Goal: Task Accomplishment & Management: Use online tool/utility

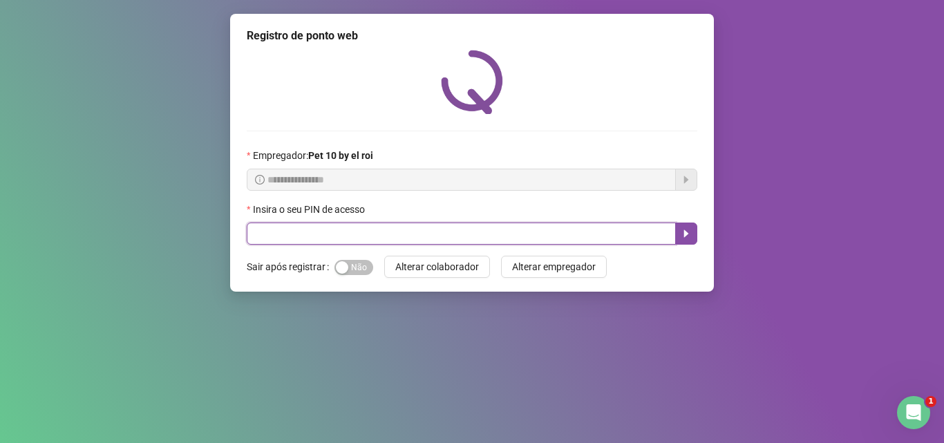
click at [501, 232] on input "text" at bounding box center [461, 234] width 429 height 22
type input "*****"
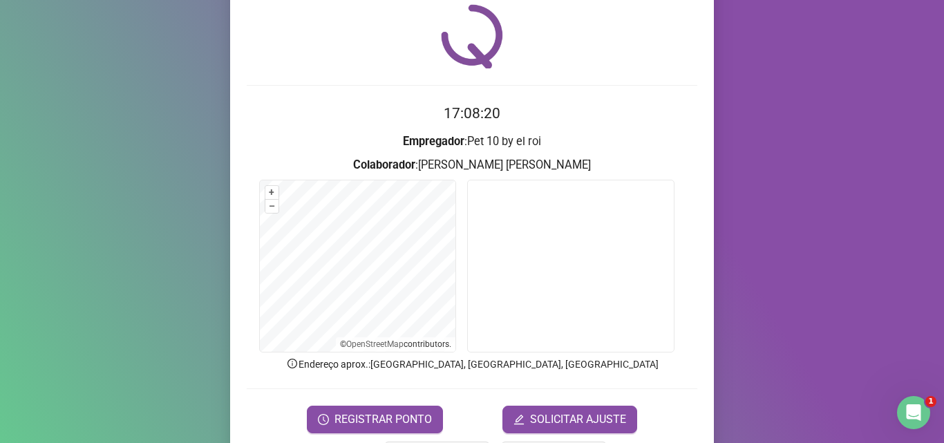
scroll to position [69, 0]
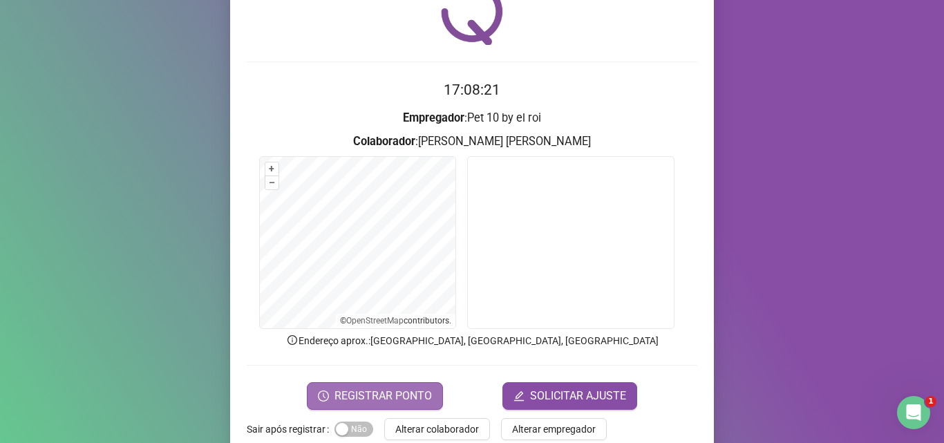
click at [370, 395] on span "REGISTRAR PONTO" at bounding box center [383, 396] width 97 height 17
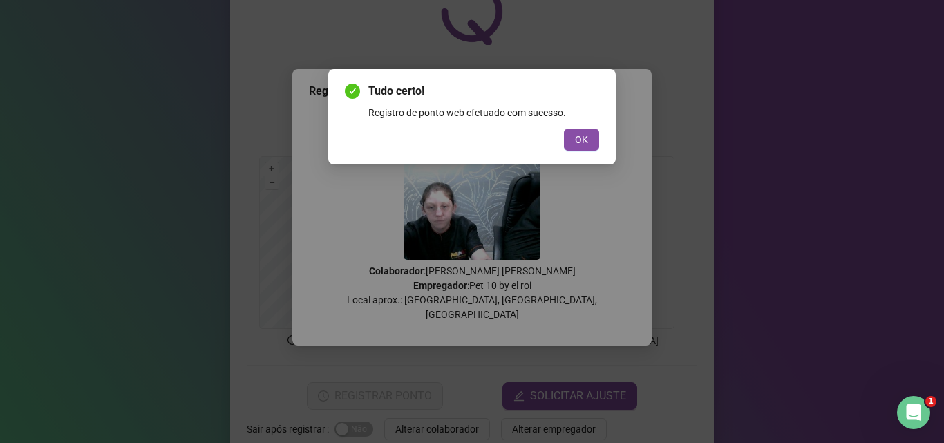
drag, startPoint x: 580, startPoint y: 142, endPoint x: 458, endPoint y: 435, distance: 318.2
click at [577, 142] on span "OK" at bounding box center [581, 139] width 13 height 15
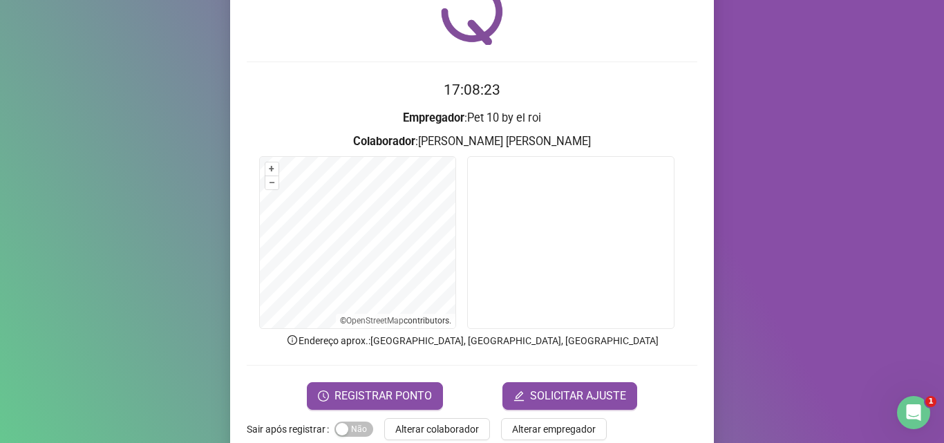
click at [441, 432] on span "Alterar colaborador" at bounding box center [437, 429] width 84 height 15
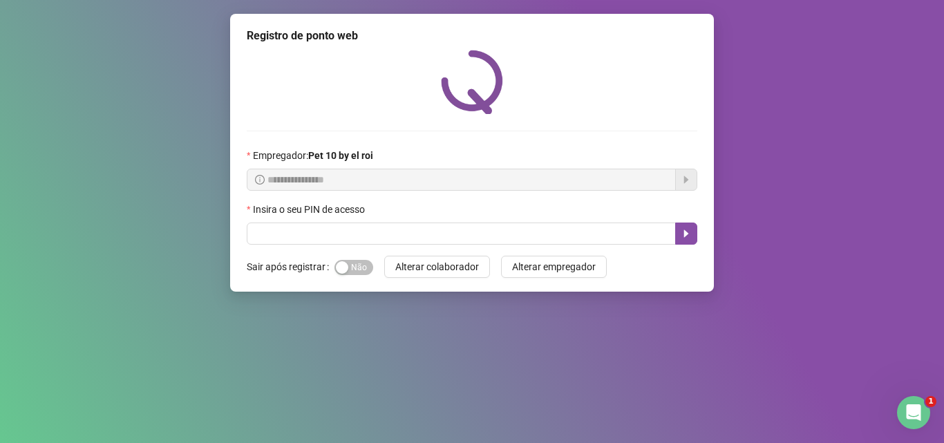
scroll to position [0, 0]
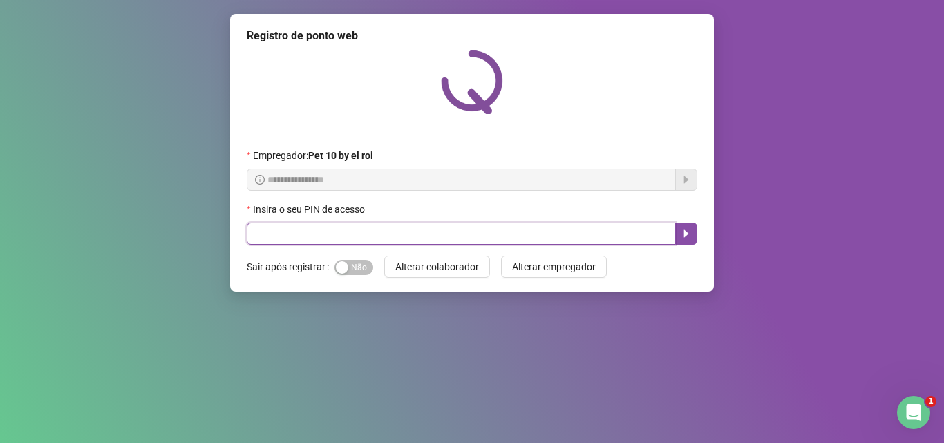
drag, startPoint x: 482, startPoint y: 233, endPoint x: 500, endPoint y: 218, distance: 23.6
click at [499, 219] on div "Insira o seu PIN de acesso" at bounding box center [472, 223] width 451 height 43
type input "*****"
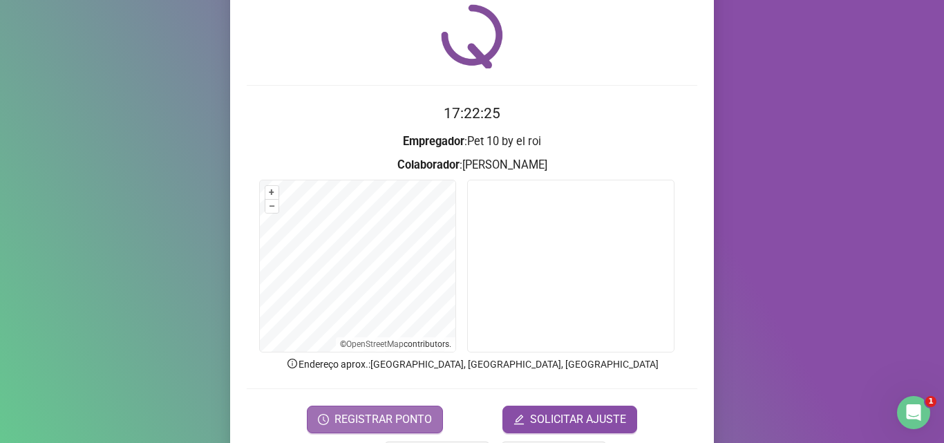
scroll to position [69, 0]
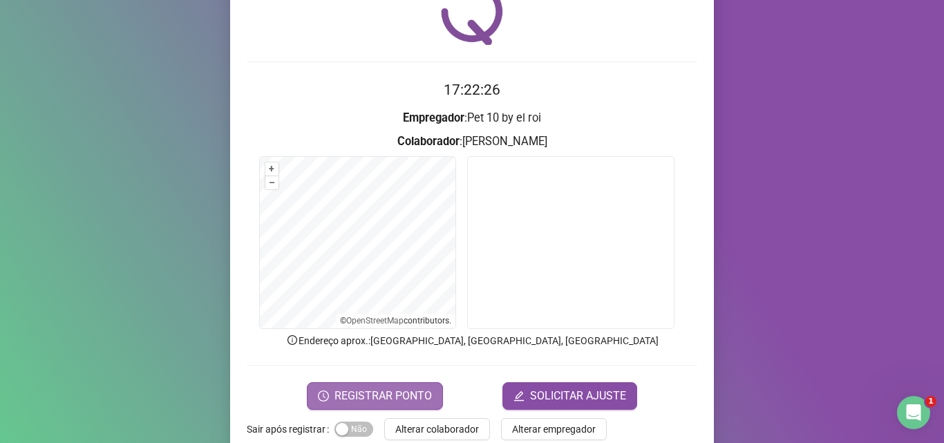
click at [352, 390] on span "REGISTRAR PONTO" at bounding box center [383, 396] width 97 height 17
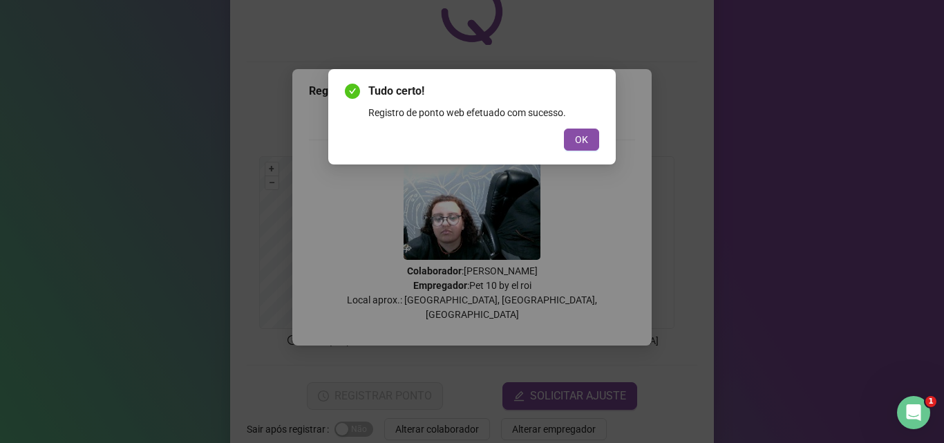
click at [586, 135] on span "OK" at bounding box center [581, 139] width 13 height 15
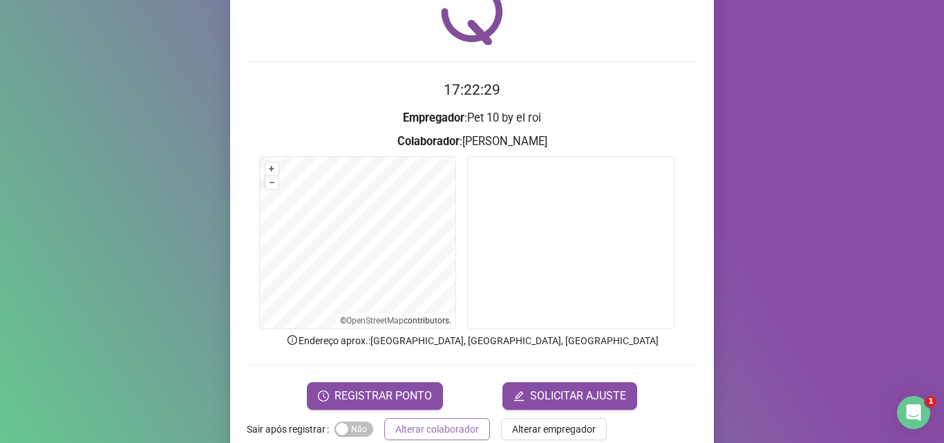
click at [435, 433] on span "Alterar colaborador" at bounding box center [437, 429] width 84 height 15
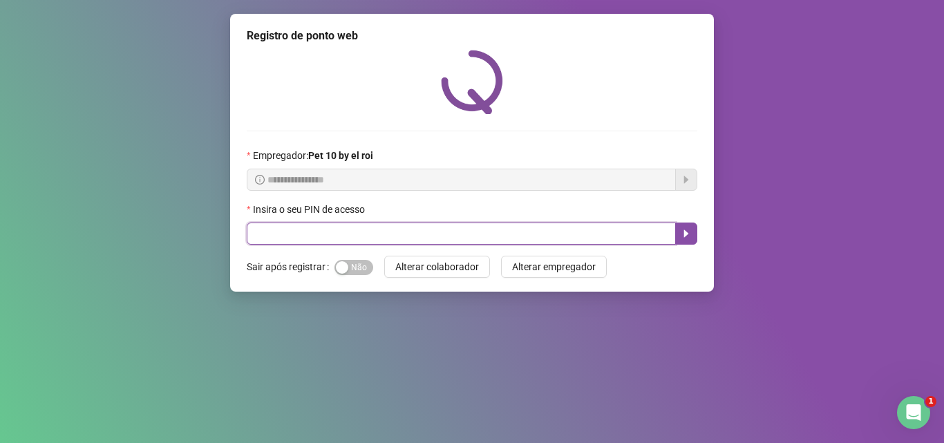
click at [283, 236] on input "text" at bounding box center [461, 234] width 429 height 22
type input "*****"
click at [691, 229] on icon "caret-right" at bounding box center [686, 233] width 11 height 11
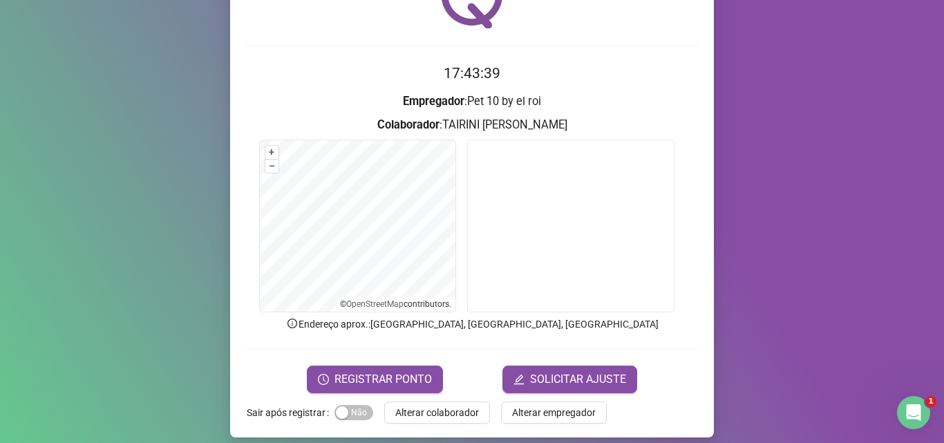
scroll to position [97, 0]
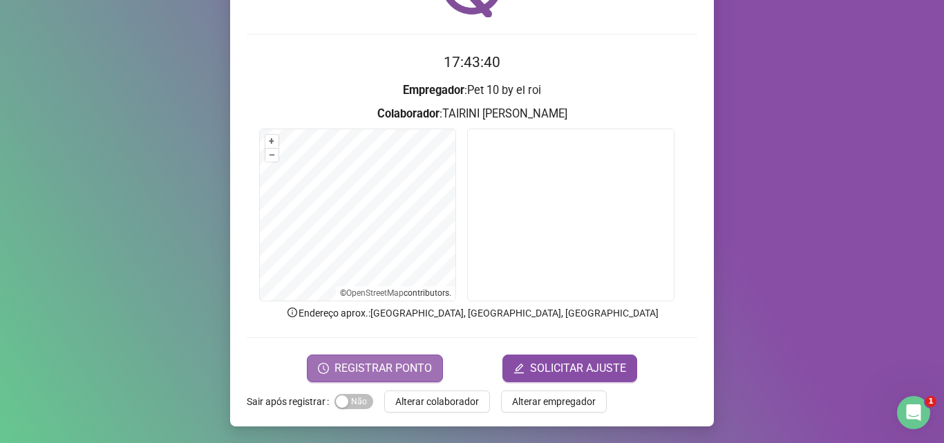
drag, startPoint x: 371, startPoint y: 360, endPoint x: 380, endPoint y: 358, distance: 8.6
click at [373, 360] on span "REGISTRAR PONTO" at bounding box center [383, 368] width 97 height 17
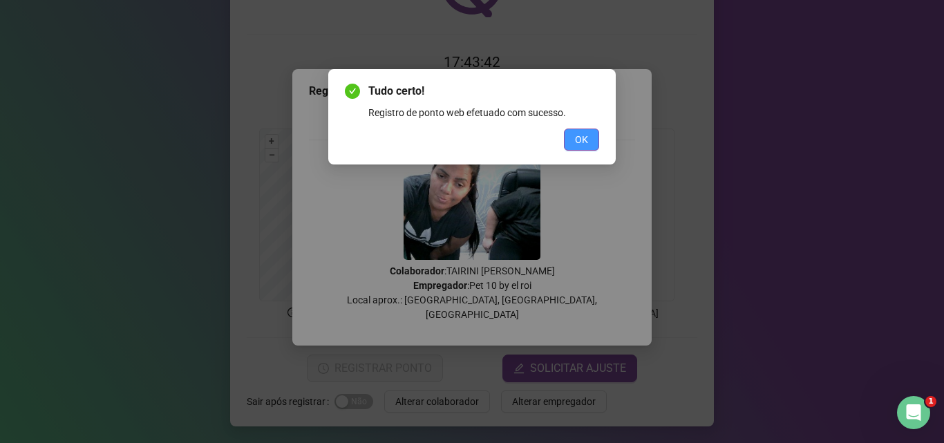
click at [583, 138] on span "OK" at bounding box center [581, 139] width 13 height 15
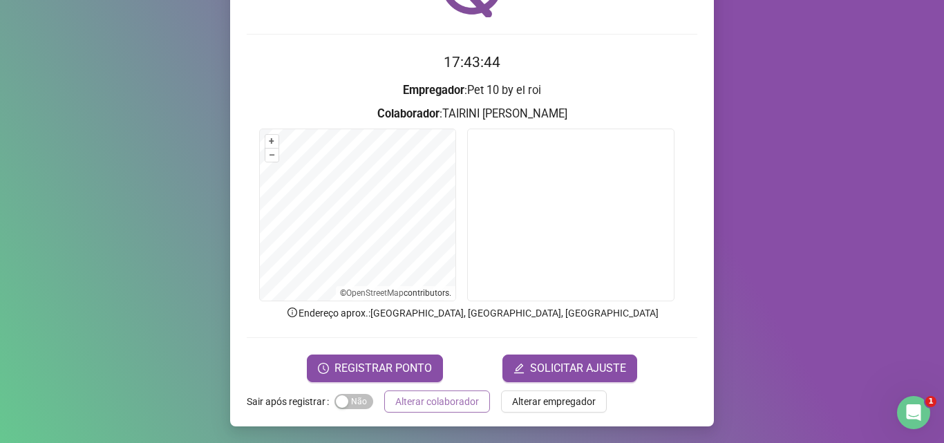
drag, startPoint x: 441, startPoint y: 400, endPoint x: 455, endPoint y: 397, distance: 14.0
click at [444, 399] on span "Alterar colaborador" at bounding box center [437, 401] width 84 height 15
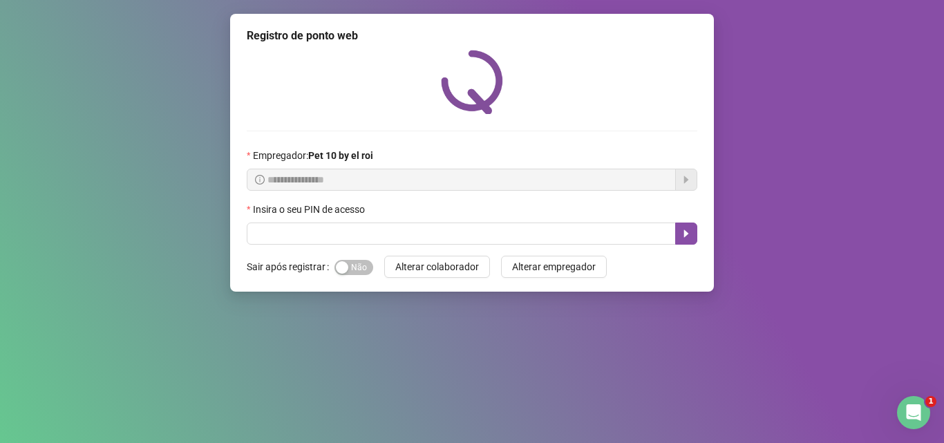
click at [330, 252] on div "**********" at bounding box center [472, 153] width 484 height 278
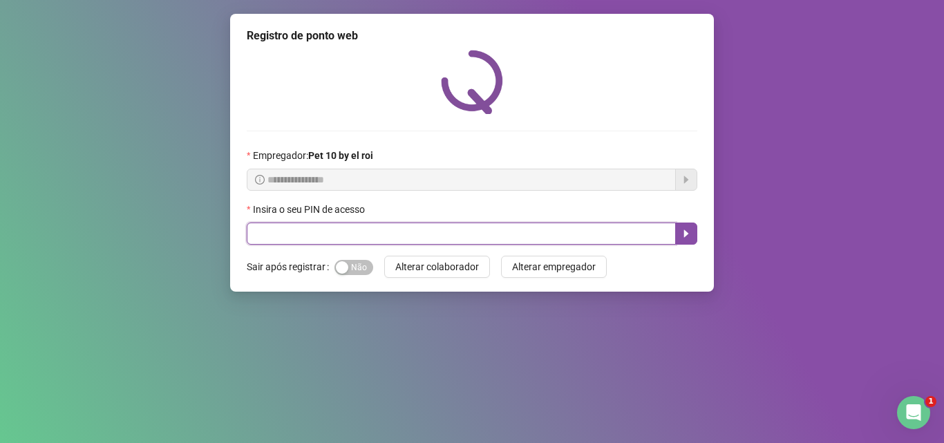
click at [334, 241] on input "text" at bounding box center [461, 234] width 429 height 22
type input "*****"
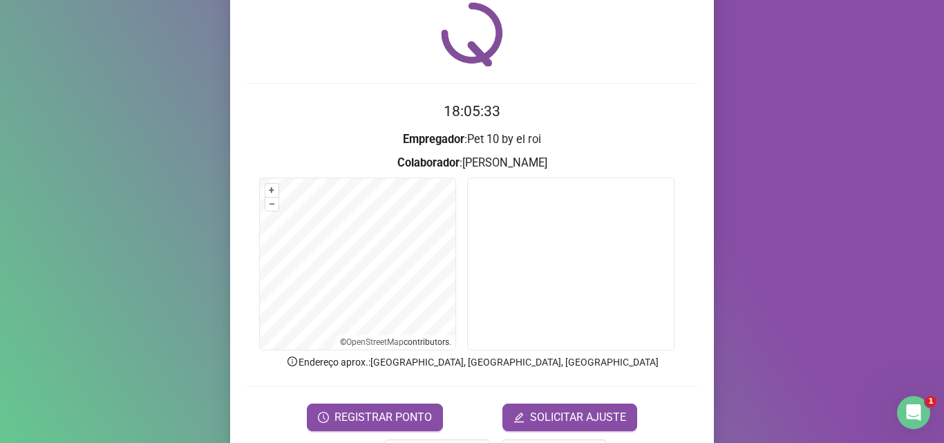
scroll to position [97, 0]
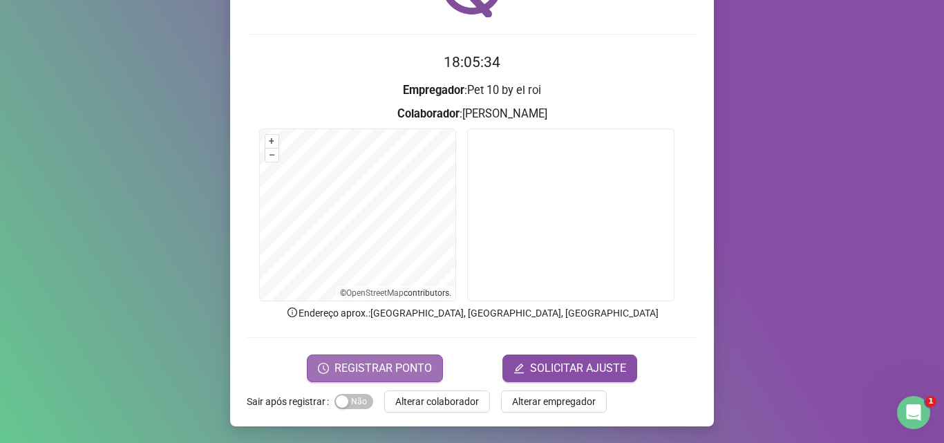
click at [351, 363] on span "REGISTRAR PONTO" at bounding box center [383, 368] width 97 height 17
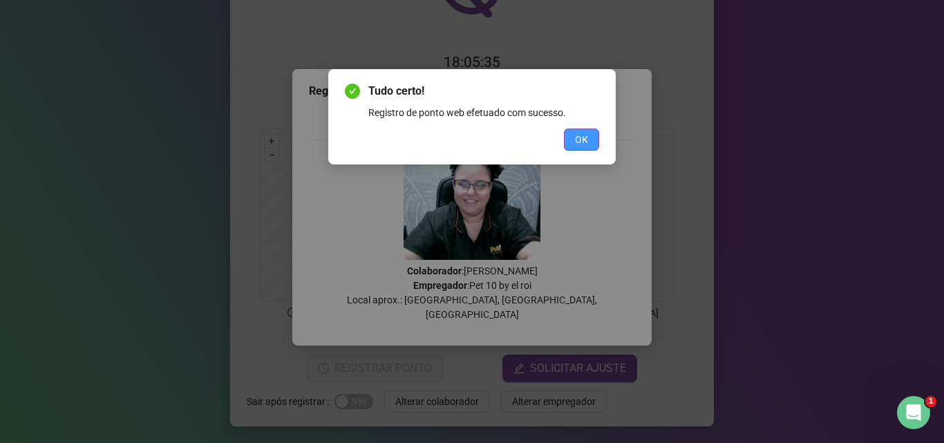
click at [581, 134] on span "OK" at bounding box center [581, 139] width 13 height 15
